Goal: Task Accomplishment & Management: Manage account settings

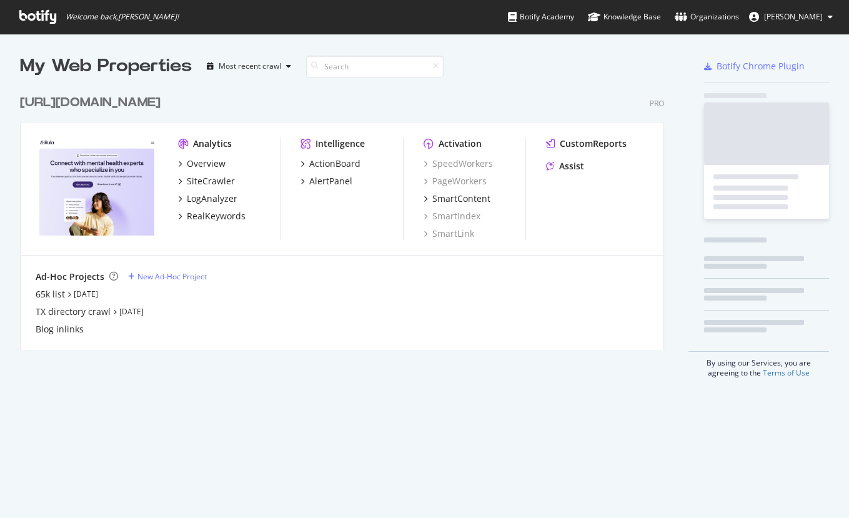
scroll to position [518, 849]
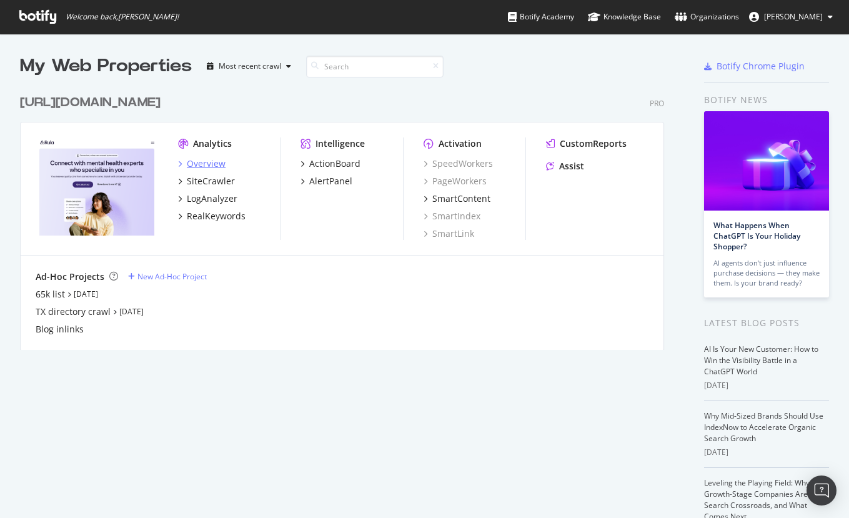
click at [204, 167] on div "Overview" at bounding box center [206, 163] width 39 height 12
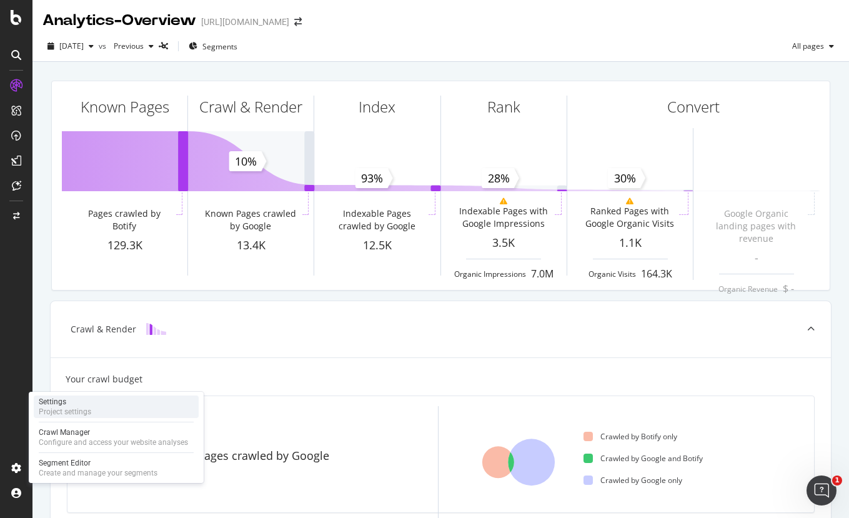
click at [95, 409] on div "Settings Project settings" at bounding box center [116, 406] width 165 height 22
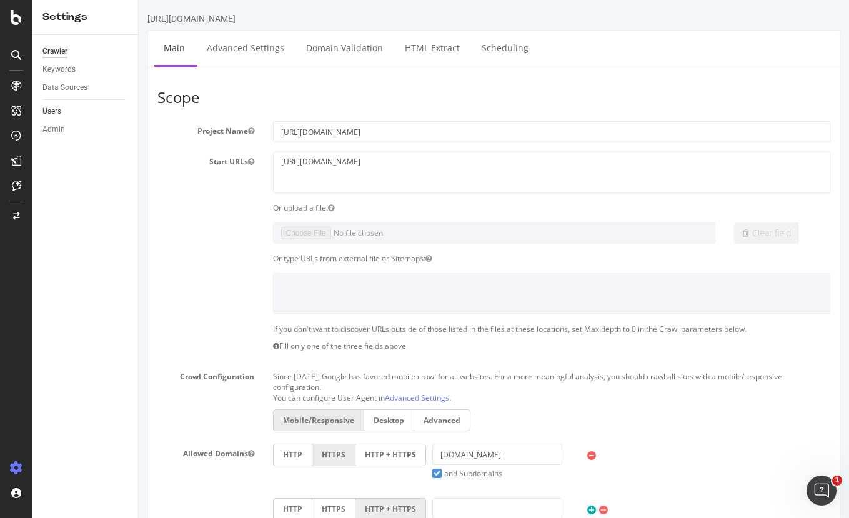
click at [72, 116] on link "Users" at bounding box center [85, 111] width 87 height 13
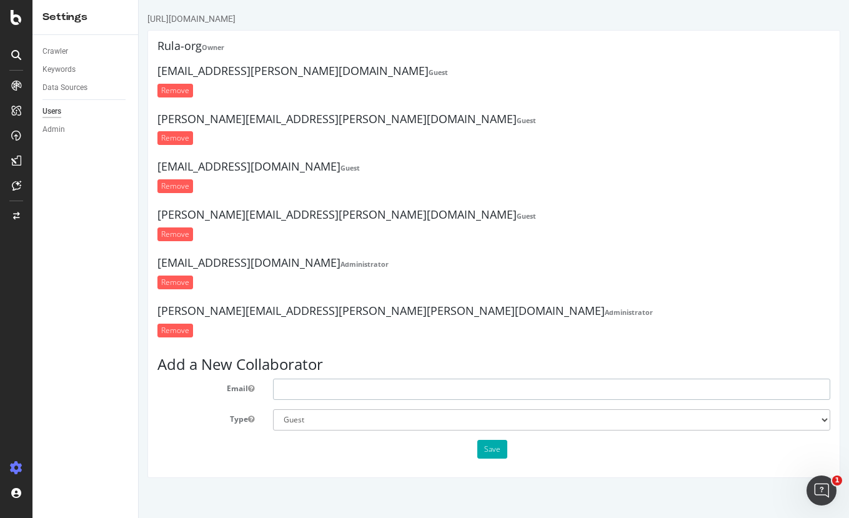
click at [395, 389] on input "text" at bounding box center [552, 389] width 558 height 21
click at [435, 415] on select "Administrator Guest" at bounding box center [552, 419] width 558 height 21
drag, startPoint x: 322, startPoint y: 390, endPoint x: 259, endPoint y: 390, distance: 63.1
click at [259, 390] on div "Email [PERSON_NAME] <[PERSON_NAME][EMAIL_ADDRESS][PERSON_NAME][PERSON_NAME][DOM…" at bounding box center [494, 389] width 692 height 21
click at [389, 387] on input "[PERSON_NAME][EMAIL_ADDRESS][PERSON_NAME][PERSON_NAME][DOMAIN_NAME]>" at bounding box center [552, 389] width 558 height 21
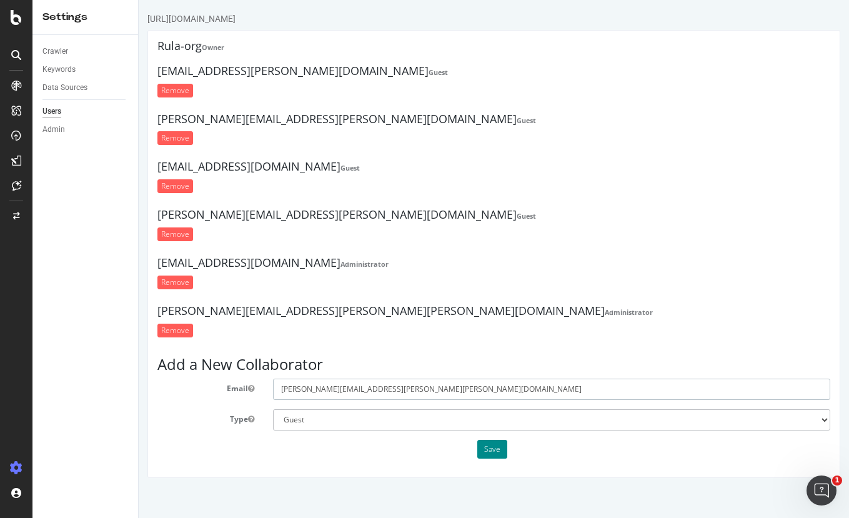
type input "[PERSON_NAME][EMAIL_ADDRESS][PERSON_NAME][PERSON_NAME][DOMAIN_NAME]"
click at [485, 445] on button "Save" at bounding box center [492, 449] width 30 height 19
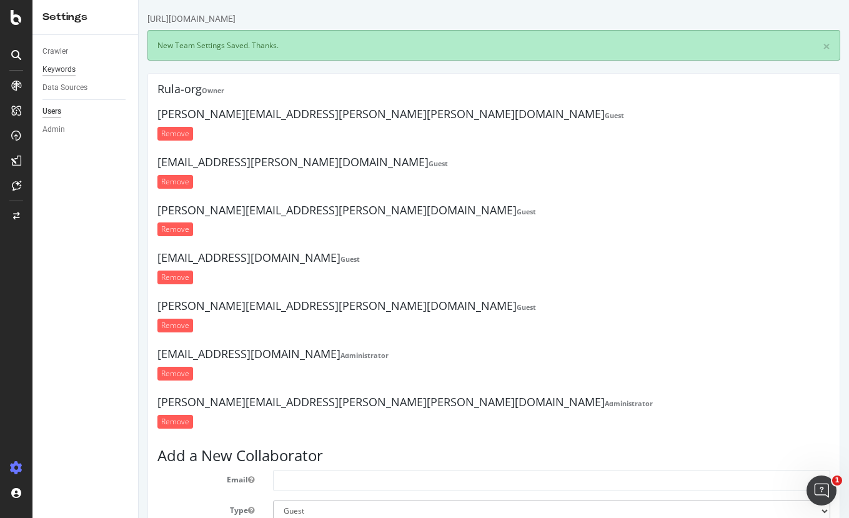
click at [54, 67] on div "Keywords" at bounding box center [58, 69] width 33 height 13
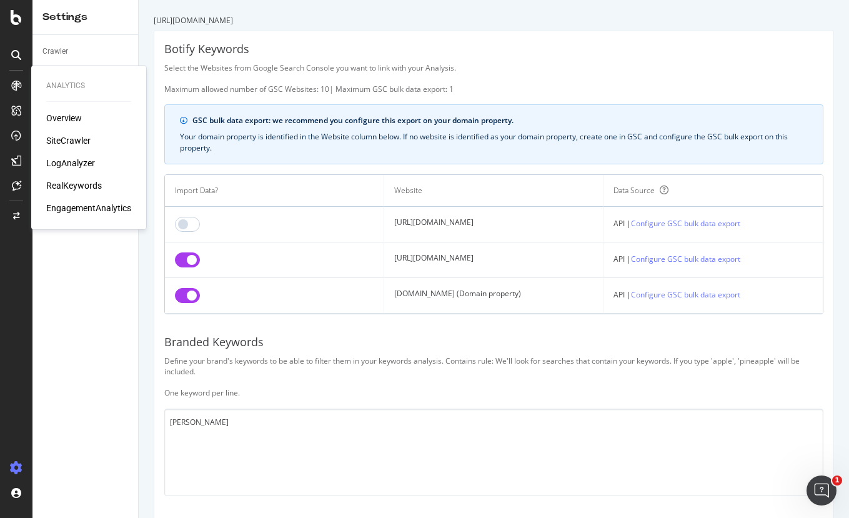
click at [74, 184] on div "RealKeywords" at bounding box center [74, 185] width 56 height 12
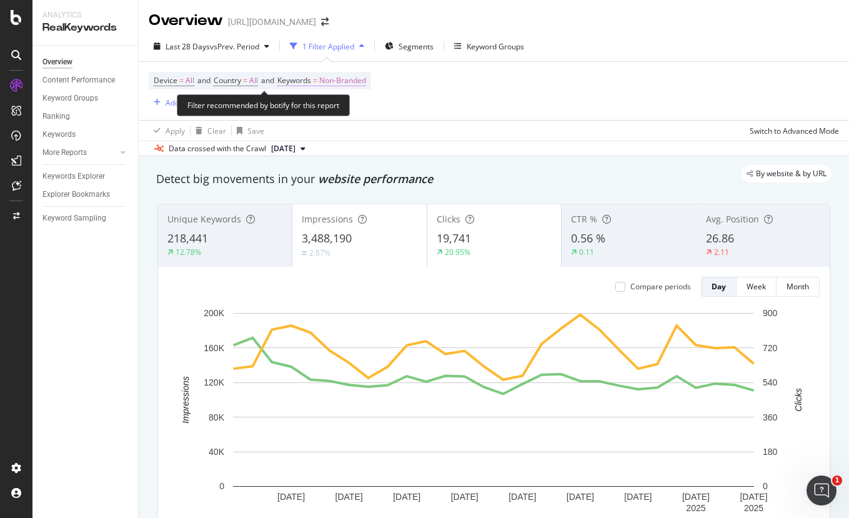
click at [320, 81] on span "Keywords = Non-Branded" at bounding box center [321, 80] width 89 height 11
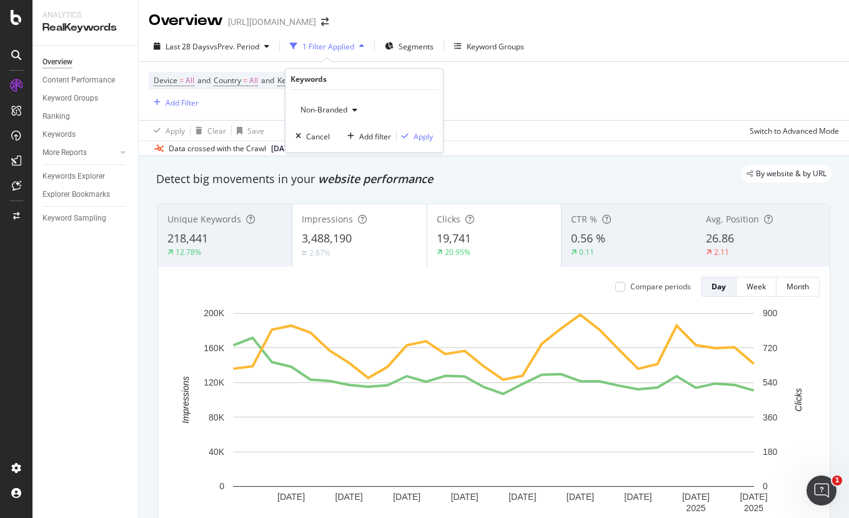
click at [329, 104] on span "Non-Branded" at bounding box center [322, 109] width 52 height 11
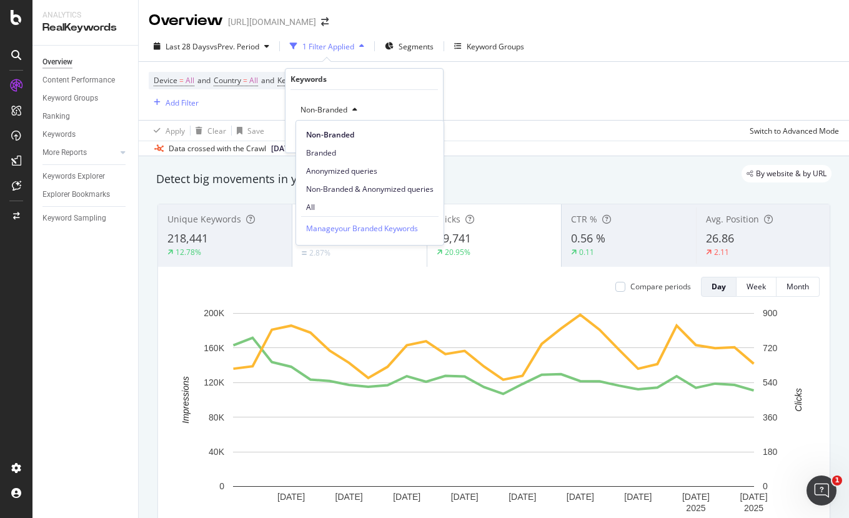
click at [349, 157] on span "Branded" at bounding box center [369, 152] width 127 height 11
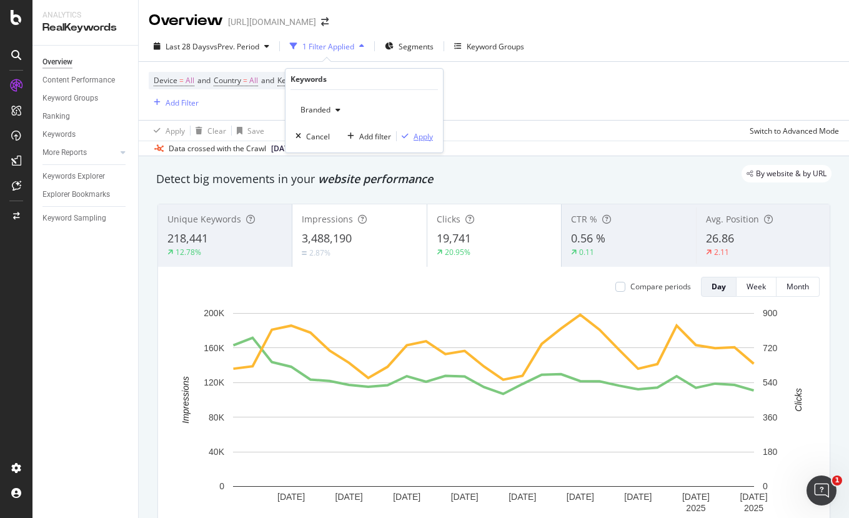
click at [422, 134] on div "Apply" at bounding box center [423, 136] width 19 height 11
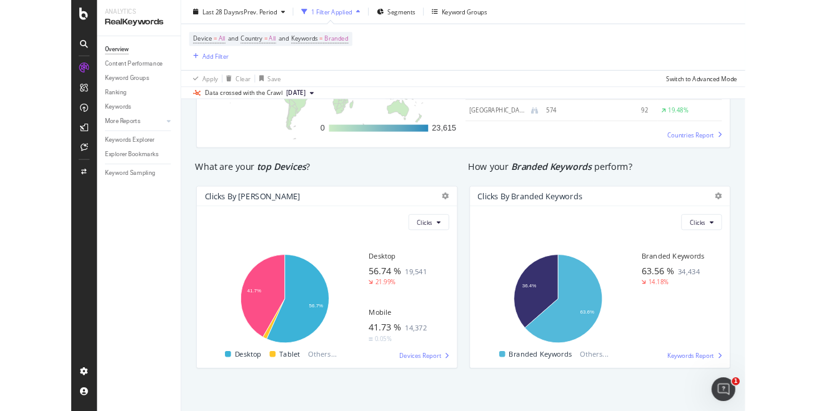
scroll to position [2015, 0]
